Goal: Navigation & Orientation: Find specific page/section

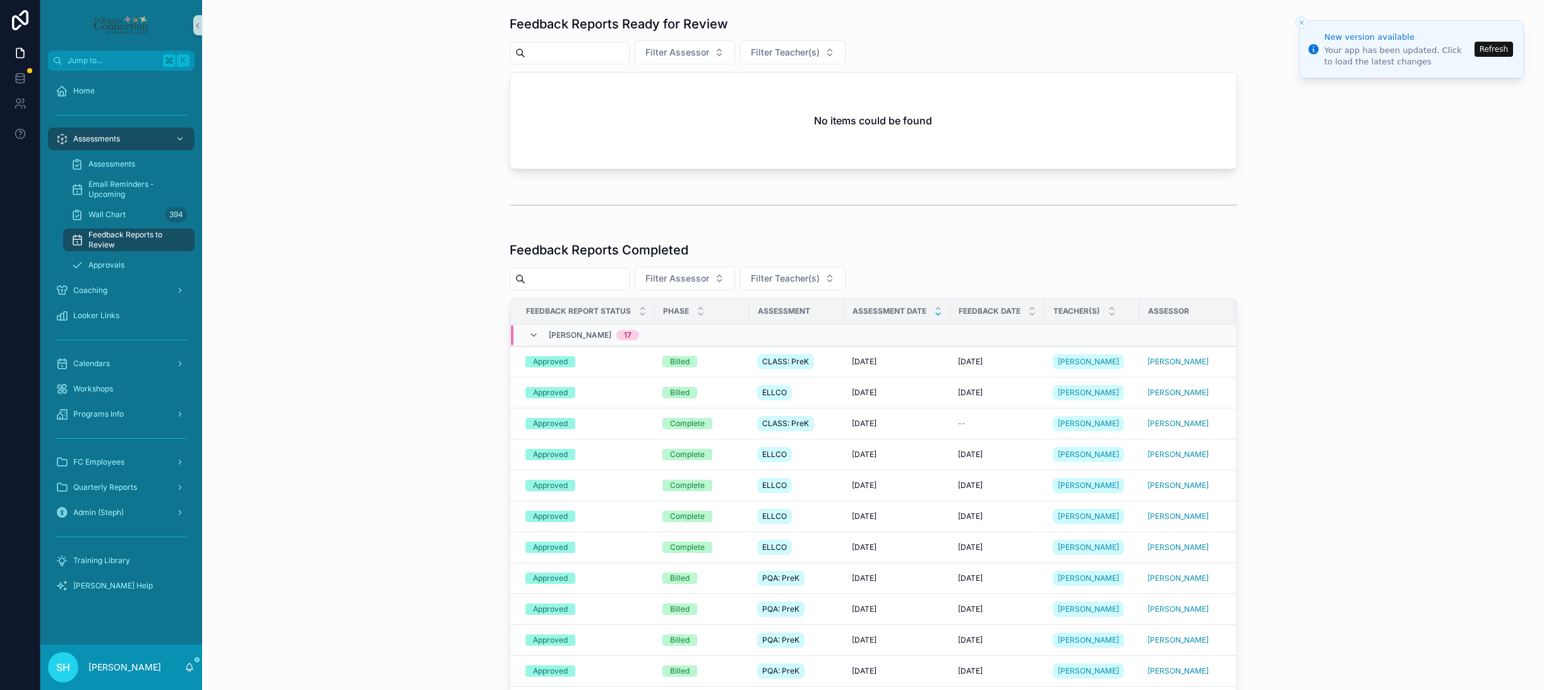
click at [1499, 52] on button "Refresh" at bounding box center [1494, 49] width 39 height 15
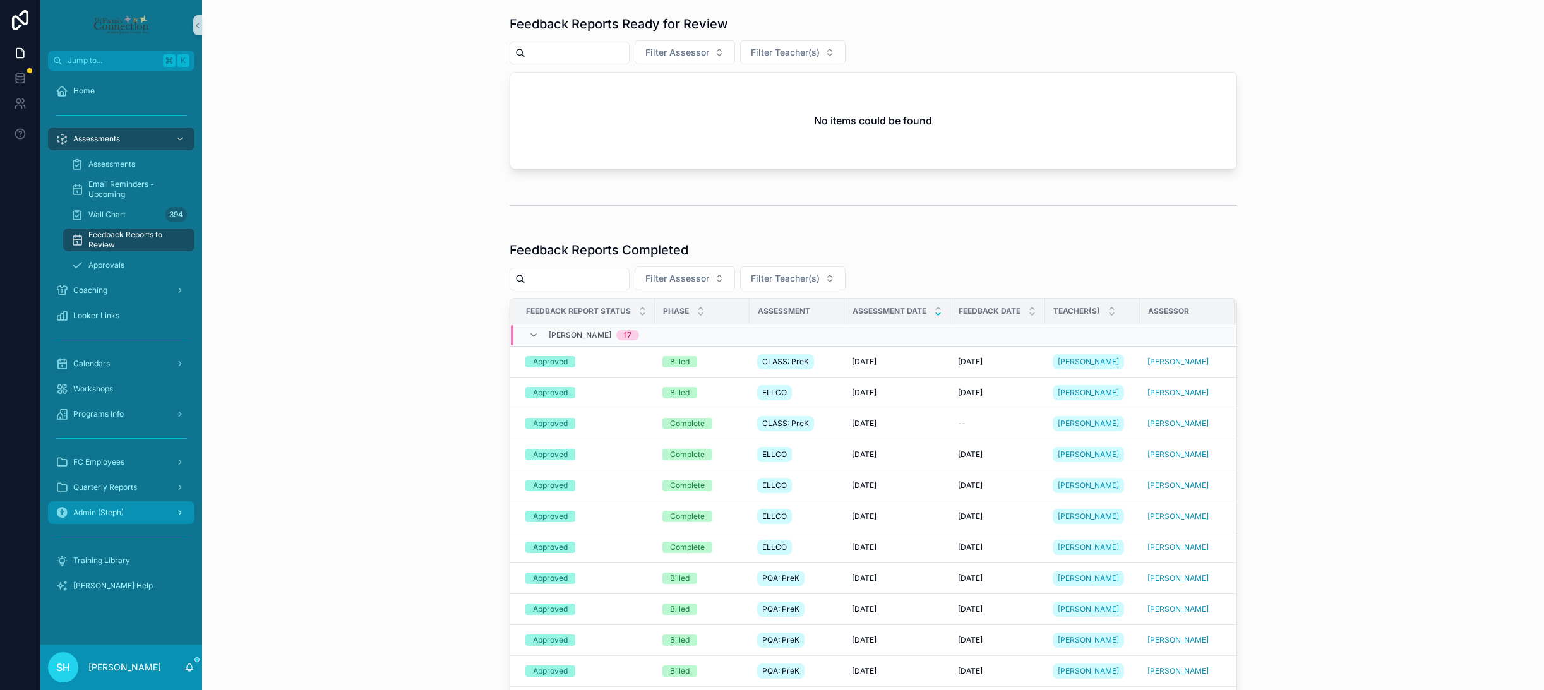
click at [116, 513] on span "Admin (Steph)" at bounding box center [98, 513] width 51 height 10
click at [127, 508] on div "Admin (Steph)" at bounding box center [121, 513] width 131 height 20
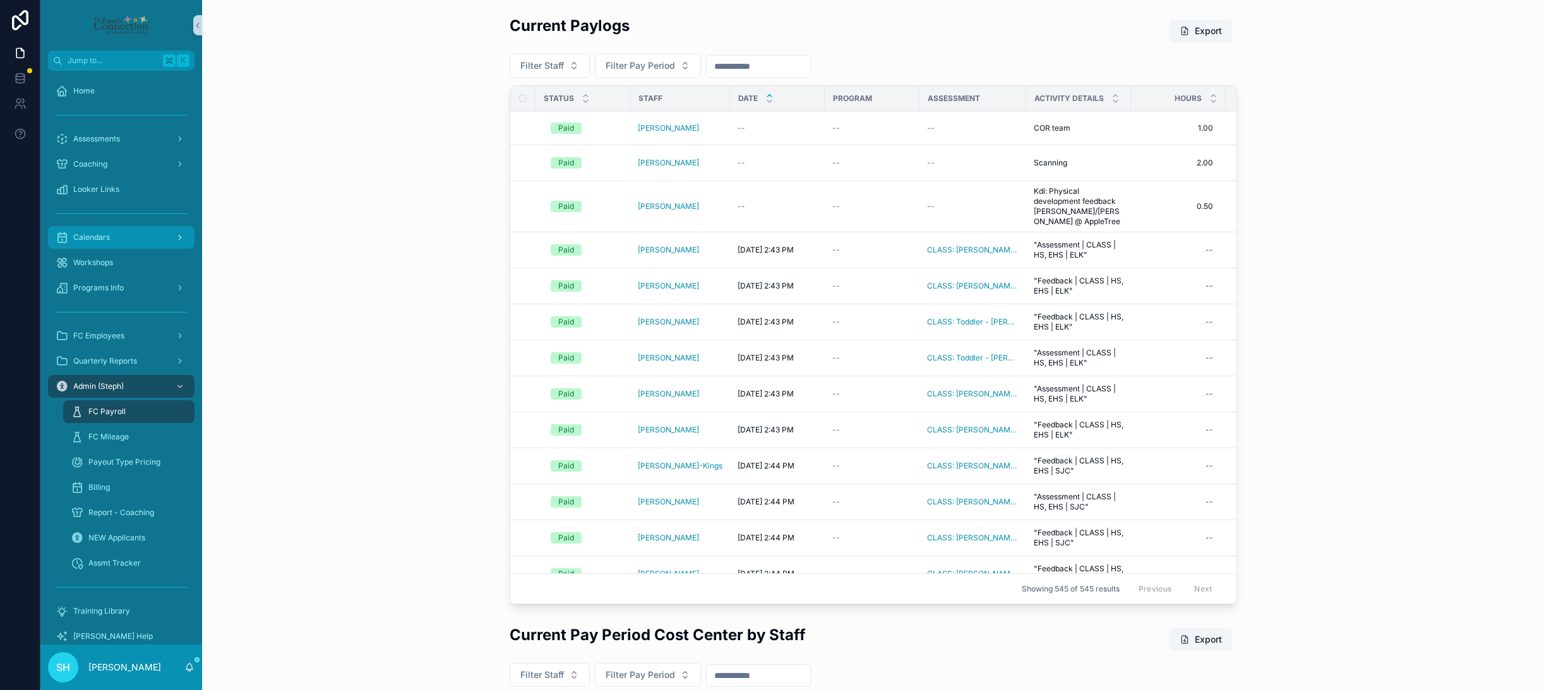
click at [86, 236] on span "Calendars" at bounding box center [91, 237] width 37 height 10
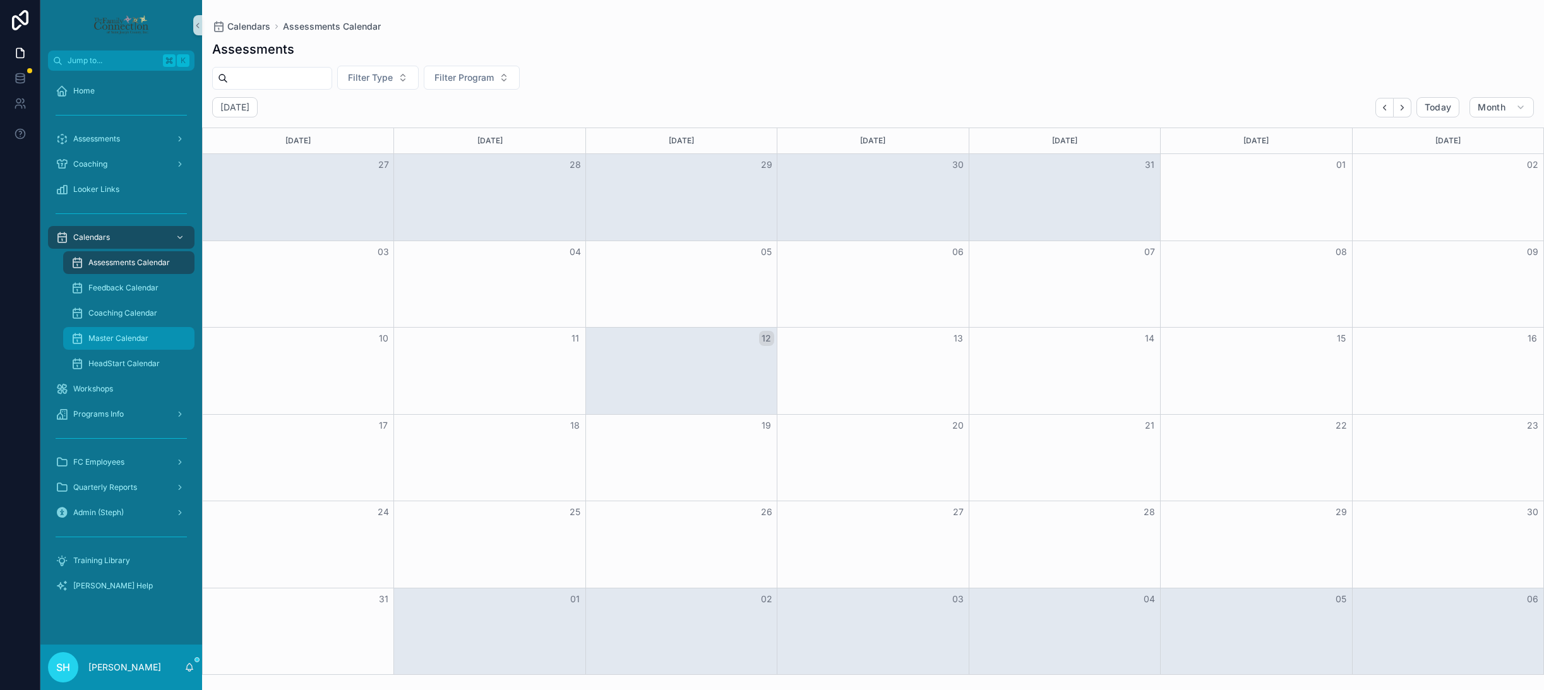
click at [105, 335] on span "Master Calendar" at bounding box center [118, 338] width 60 height 10
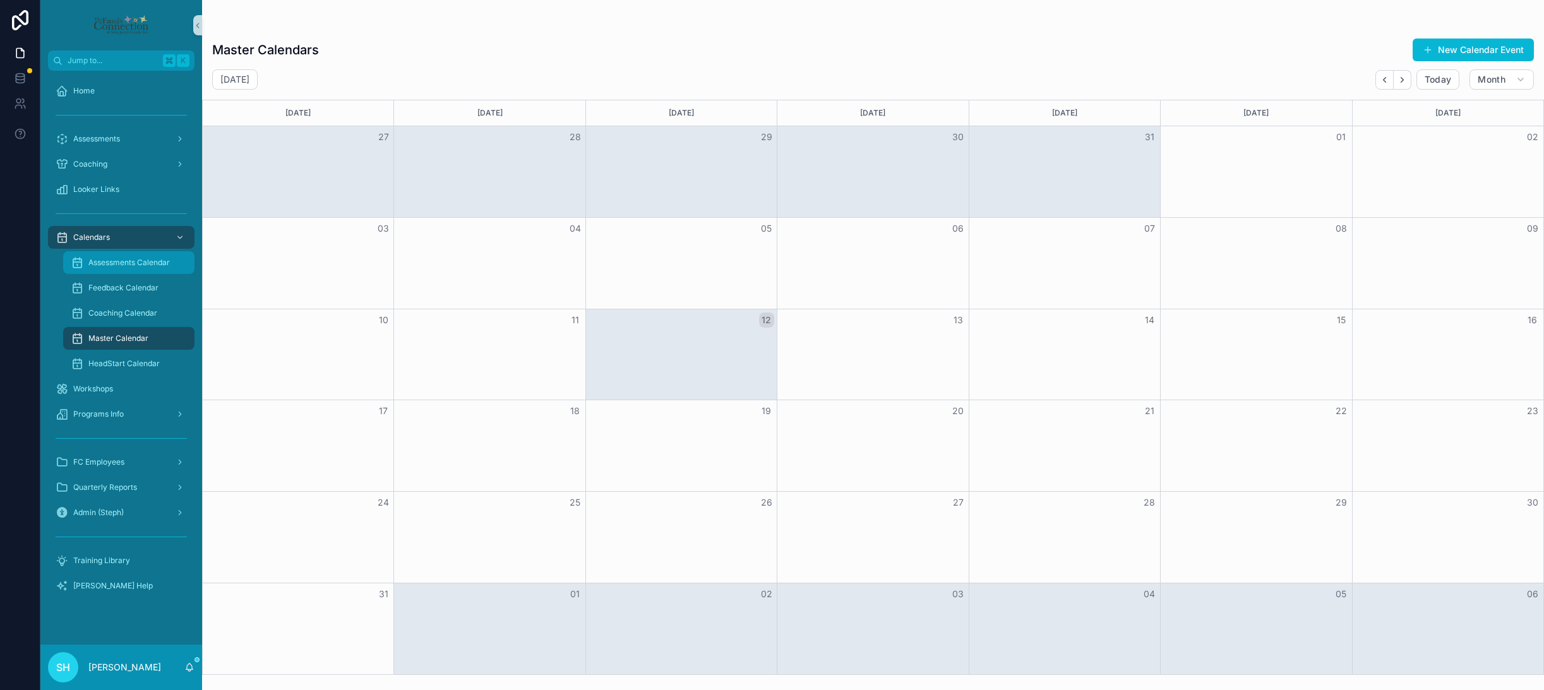
click at [100, 265] on span "Assessments Calendar" at bounding box center [128, 263] width 81 height 10
